Goal: Communication & Community: Ask a question

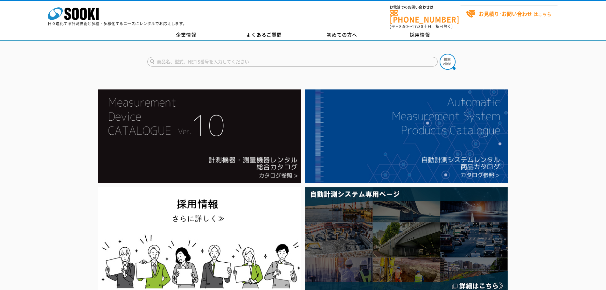
click at [524, 18] on strong "お見積り･お問い合わせ" at bounding box center [505, 14] width 53 height 8
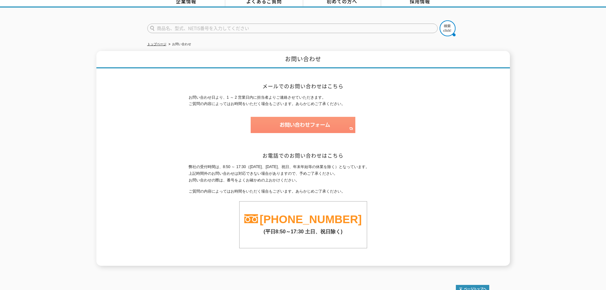
scroll to position [64, 0]
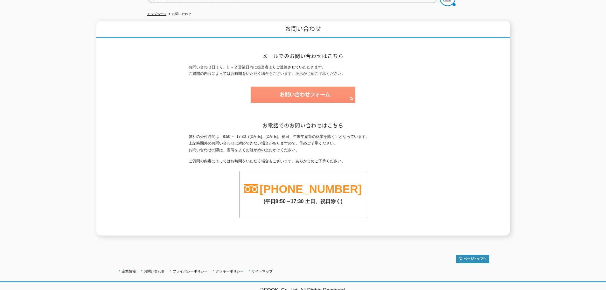
click at [304, 103] on img at bounding box center [303, 95] width 105 height 16
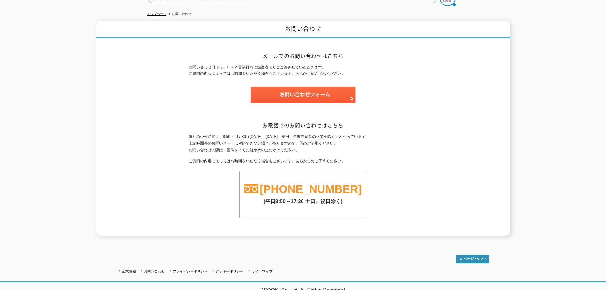
click at [0, 290] on button "X" at bounding box center [0, 293] width 0 height 0
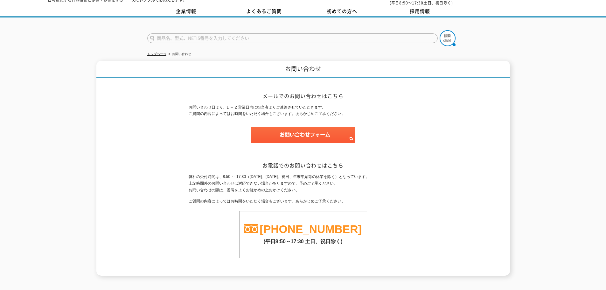
scroll to position [0, 0]
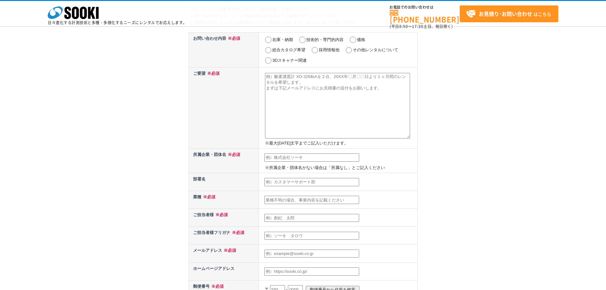
scroll to position [32, 0]
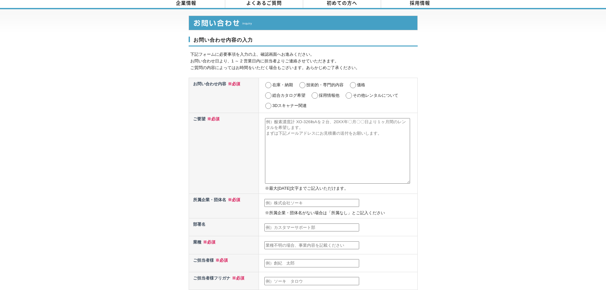
click at [308, 84] on label "技術的・専門的内容" at bounding box center [325, 84] width 37 height 5
click at [307, 84] on input "技術的・専門的内容" at bounding box center [303, 85] width 8 height 6
radio input "true"
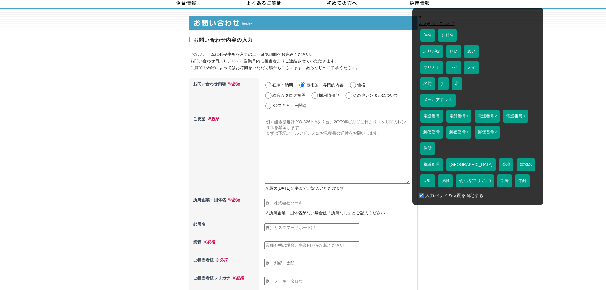
click at [318, 128] on textarea at bounding box center [337, 151] width 145 height 66
click at [438, 26] on link "本文(効測URLなし)" at bounding box center [437, 23] width 36 height 5
type textarea "さま 初めまして。 株式会社日刊現代より委託を受けております ブランクエストパブリッシングの津久井と申します。 突然のご連絡にて失礼いたします。 先日開催され…"
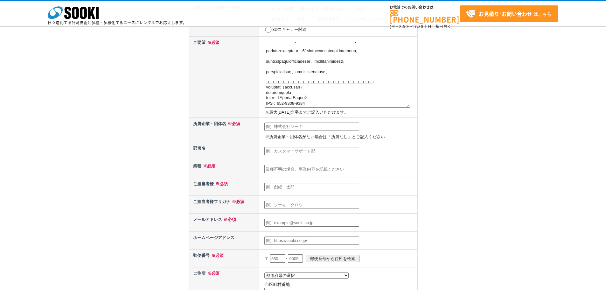
scroll to position [64, 0]
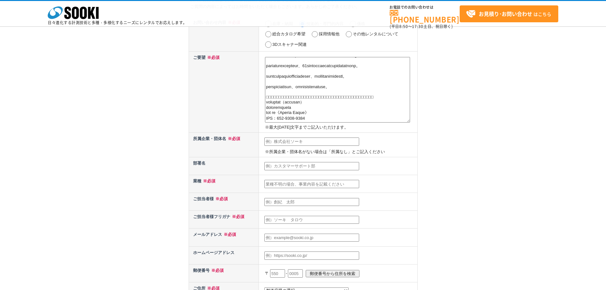
click at [314, 139] on input "text" at bounding box center [312, 142] width 95 height 8
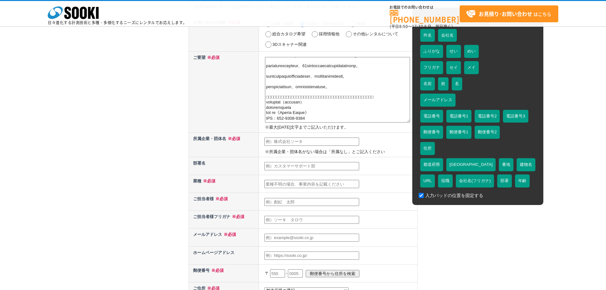
click at [302, 141] on input "text" at bounding box center [312, 142] width 95 height 8
drag, startPoint x: 460, startPoint y: 45, endPoint x: 428, endPoint y: 59, distance: 34.2
click at [457, 42] on link "会社名" at bounding box center [447, 35] width 19 height 13
type input "株式会社ブランクエスト"
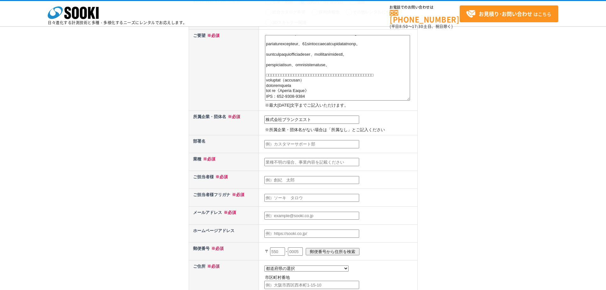
scroll to position [95, 0]
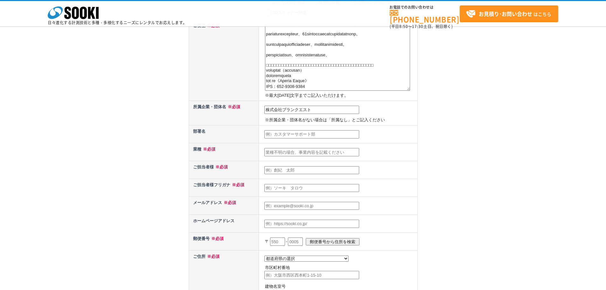
click at [293, 126] on td at bounding box center [338, 134] width 159 height 18
click at [294, 133] on input "text" at bounding box center [312, 134] width 95 height 8
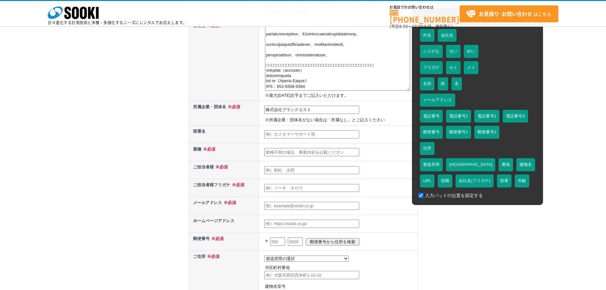
type input "ブランディング出版チーム"
click at [287, 152] on input "text" at bounding box center [312, 152] width 95 height 8
type input "s"
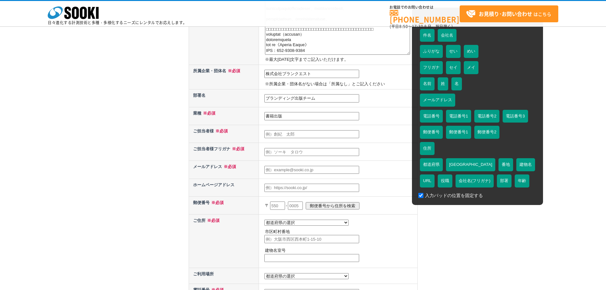
scroll to position [159, 0]
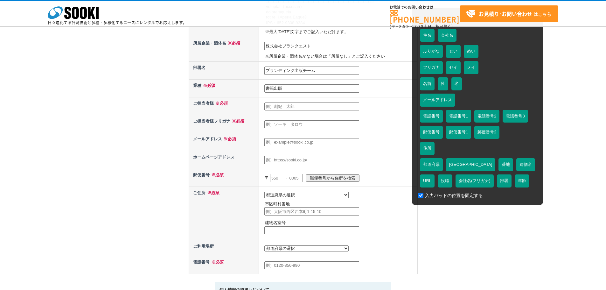
type input "書籍出版"
click at [392, 147] on td at bounding box center [338, 142] width 159 height 18
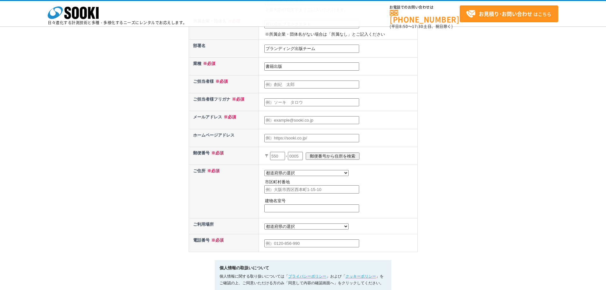
scroll to position [191, 0]
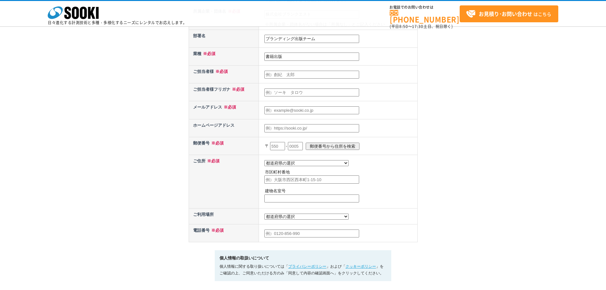
click at [284, 147] on input "text" at bounding box center [277, 146] width 15 height 8
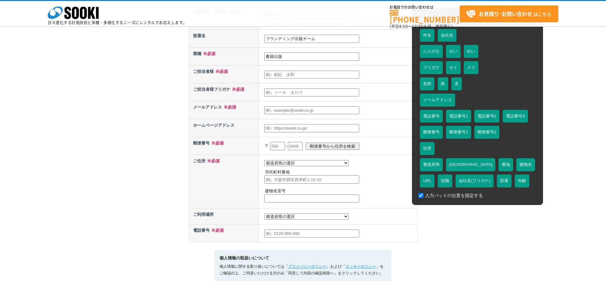
drag, startPoint x: 268, startPoint y: 166, endPoint x: 273, endPoint y: 162, distance: 6.2
click at [271, 163] on select "都道府県の選択 北海道 青森県 岩手県 宮城県 秋田県 山形県 福島県 茨城県 栃木県 群馬県 埼玉県 千葉県 東京都 神奈川県 新潟県 富山県 石川県 福井…" at bounding box center [307, 163] width 84 height 6
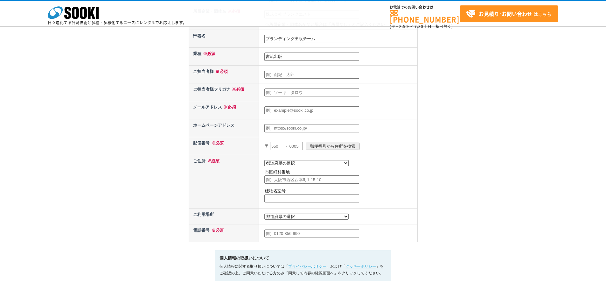
select select "13"
click at [265, 160] on select "都道府県の選択 北海道 青森県 岩手県 宮城県 秋田県 山形県 福島県 茨城県 栃木県 群馬県 埼玉県 千葉県 東京都 神奈川県 新潟県 富山県 石川県 福井…" at bounding box center [307, 163] width 84 height 6
click at [294, 187] on td "都道府県の選択 北海道 青森県 岩手県 宮城県 秋田県 山形県 福島県 茨城県 栃木県 群馬県 埼玉県 千葉県 東京都 神奈川県 新潟県 富山県 石川県 福井…" at bounding box center [338, 181] width 159 height 53
click at [294, 182] on input "text" at bounding box center [312, 179] width 95 height 8
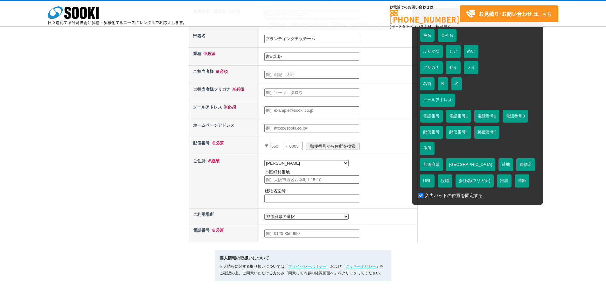
click at [302, 187] on td "都道府県の選択 北海道 青森県 岩手県 宮城県 秋田県 山形県 福島県 茨城県 栃木県 群馬県 埼玉県 千葉県 東京都 神奈川県 新潟県 富山県 石川県 福井…" at bounding box center [338, 181] width 159 height 53
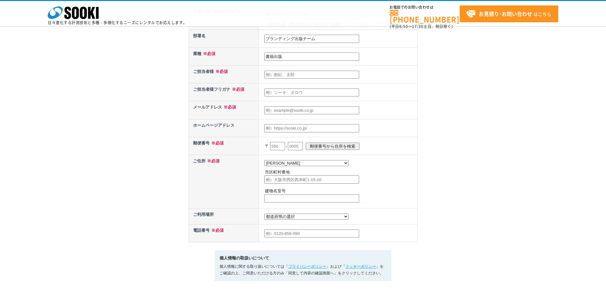
click at [310, 183] on input "text" at bounding box center [312, 179] width 95 height 8
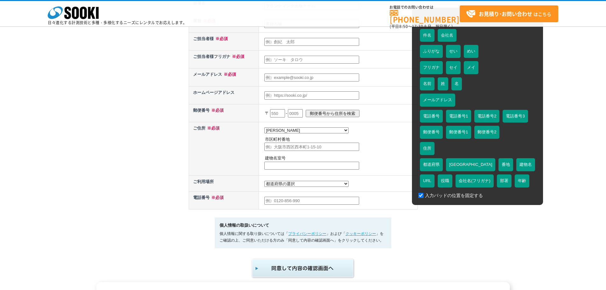
scroll to position [255, 0]
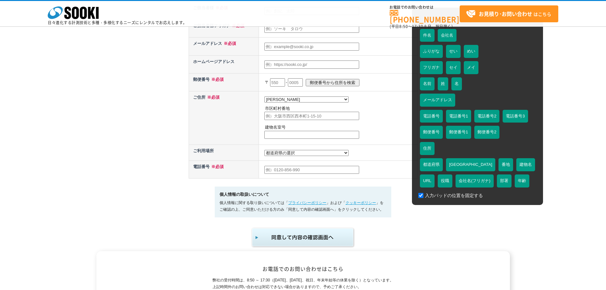
click at [431, 148] on link "住所" at bounding box center [427, 148] width 15 height 13
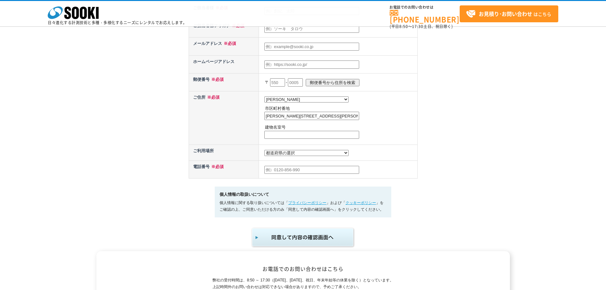
drag, startPoint x: 312, startPoint y: 117, endPoint x: 374, endPoint y: 116, distance: 62.4
click at [373, 117] on td "都道府県の選択 北海道 青森県 岩手県 宮城県 秋田県 山形県 福島県 茨城県 栃木県 群馬県 埼玉県 千葉県 東京都 神奈川県 新潟県 富山県 石川県 福井…" at bounding box center [338, 117] width 159 height 53
type input "東京都新宿区新宿1-10-5"
click at [276, 136] on input "text" at bounding box center [312, 135] width 95 height 8
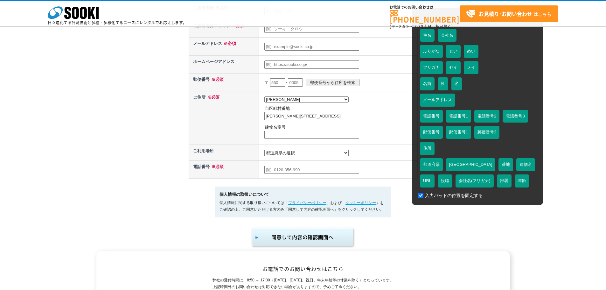
paste input "岡田ビル7階"
click at [267, 138] on input "岡田ビル7階" at bounding box center [312, 135] width 95 height 8
type input "岡田ビル7階"
click at [283, 154] on select "都道府県の選択 利用場所未定 北海道 青森県 岩手県 宮城県 秋田県 山形県 福島県 茨城県 栃木県 群馬県 埼玉県 千葉県 東京都 神奈川県 新潟県 富山県…" at bounding box center [307, 153] width 84 height 6
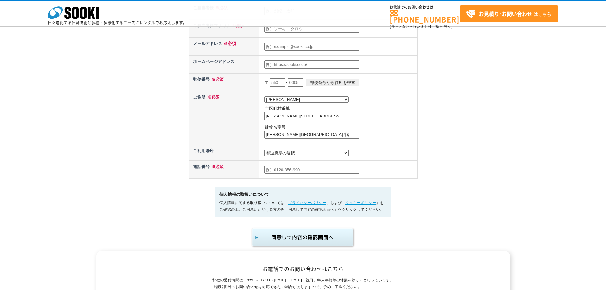
select select "13"
click at [265, 152] on select "都道府県の選択 利用場所未定 北海道 青森県 岩手県 宮城県 秋田県 山形県 福島県 茨城県 栃木県 群馬県 埼玉県 千葉県 東京都 神奈川県 新潟県 富山県…" at bounding box center [307, 153] width 84 height 6
click at [282, 156] on select "都道府県の選択 利用場所未定 北海道 青森県 岩手県 宮城県 秋田県 山形県 福島県 茨城県 栃木県 群馬県 埼玉県 千葉県 東京都 神奈川県 新潟県 富山県…" at bounding box center [307, 153] width 84 height 6
click at [265, 152] on select "都道府県の選択 利用場所未定 北海道 青森県 岩手県 宮城県 秋田県 山形県 福島県 茨城県 栃木県 群馬県 埼玉県 千葉県 東京都 神奈川県 新潟県 富山県…" at bounding box center [307, 153] width 84 height 6
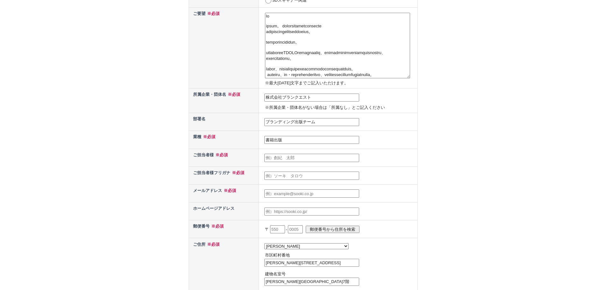
scroll to position [32, 0]
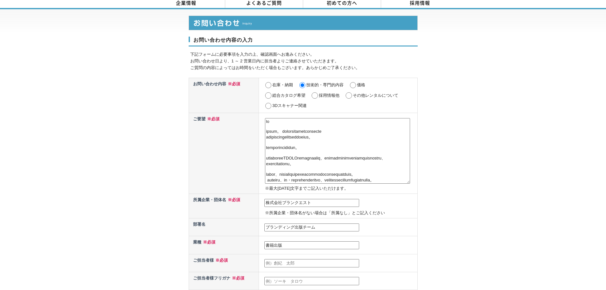
click at [271, 118] on textarea at bounding box center [337, 151] width 145 height 66
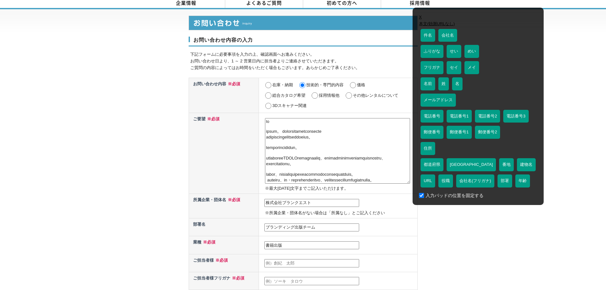
click at [269, 118] on textarea at bounding box center [337, 151] width 145 height 66
click at [267, 118] on textarea at bounding box center [337, 151] width 145 height 66
paste textarea "梶原 英登"
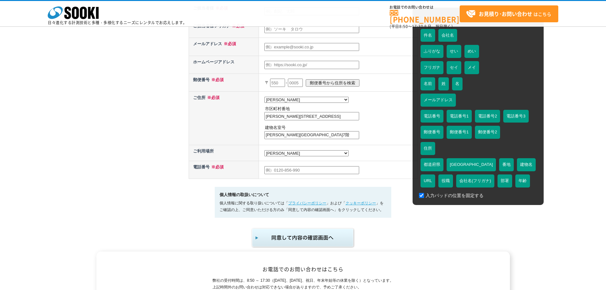
scroll to position [255, 0]
type textarea "梶原 英登さま 初めまして。 株式会社日刊現代より委託を受けております ブランクエストパブリッシングの津久井と申します。 突然のご連絡にて失礼いたします。 先…"
click at [303, 242] on img "submit" at bounding box center [303, 237] width 104 height 21
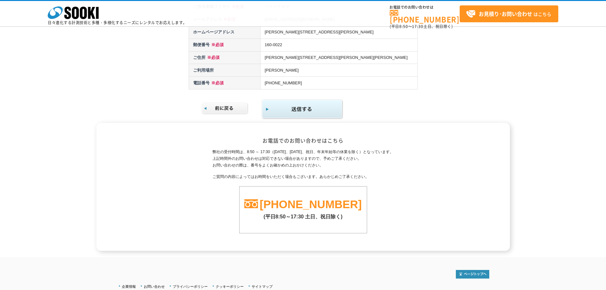
scroll to position [412, 0]
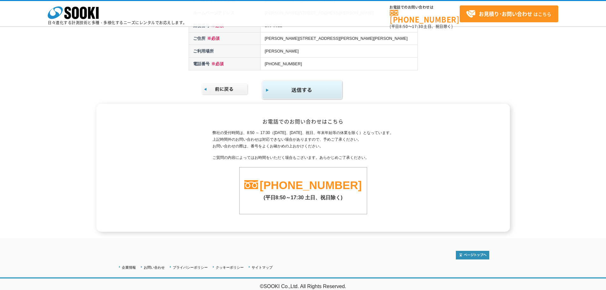
click at [304, 92] on img "submit" at bounding box center [303, 90] width 82 height 21
